Goal: Information Seeking & Learning: Learn about a topic

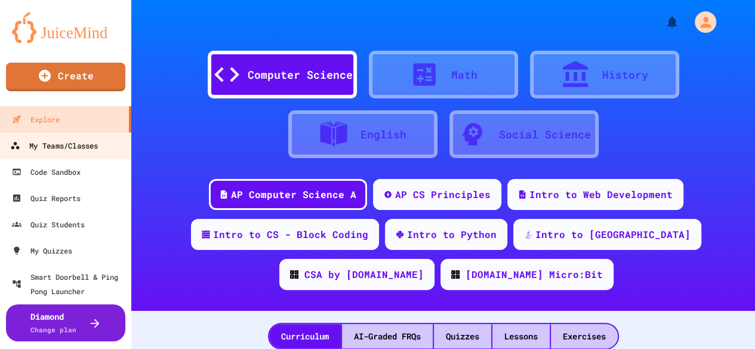
click at [39, 147] on div "My Teams/Classes" at bounding box center [54, 145] width 88 height 15
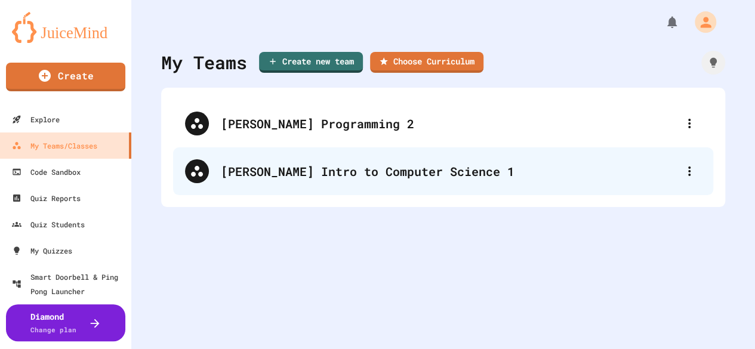
click at [290, 182] on div "[PERSON_NAME] Intro to Computer Science 1" at bounding box center [443, 171] width 540 height 48
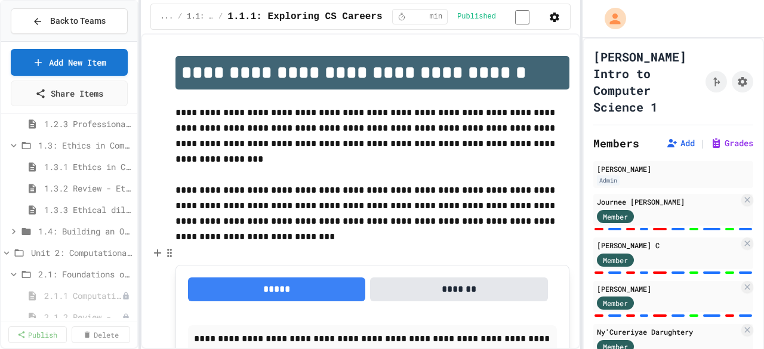
scroll to position [178, 0]
click at [83, 187] on span "1.3.2 Review - Ethics in Computer Science" at bounding box center [82, 190] width 76 height 13
